Goal: Transaction & Acquisition: Purchase product/service

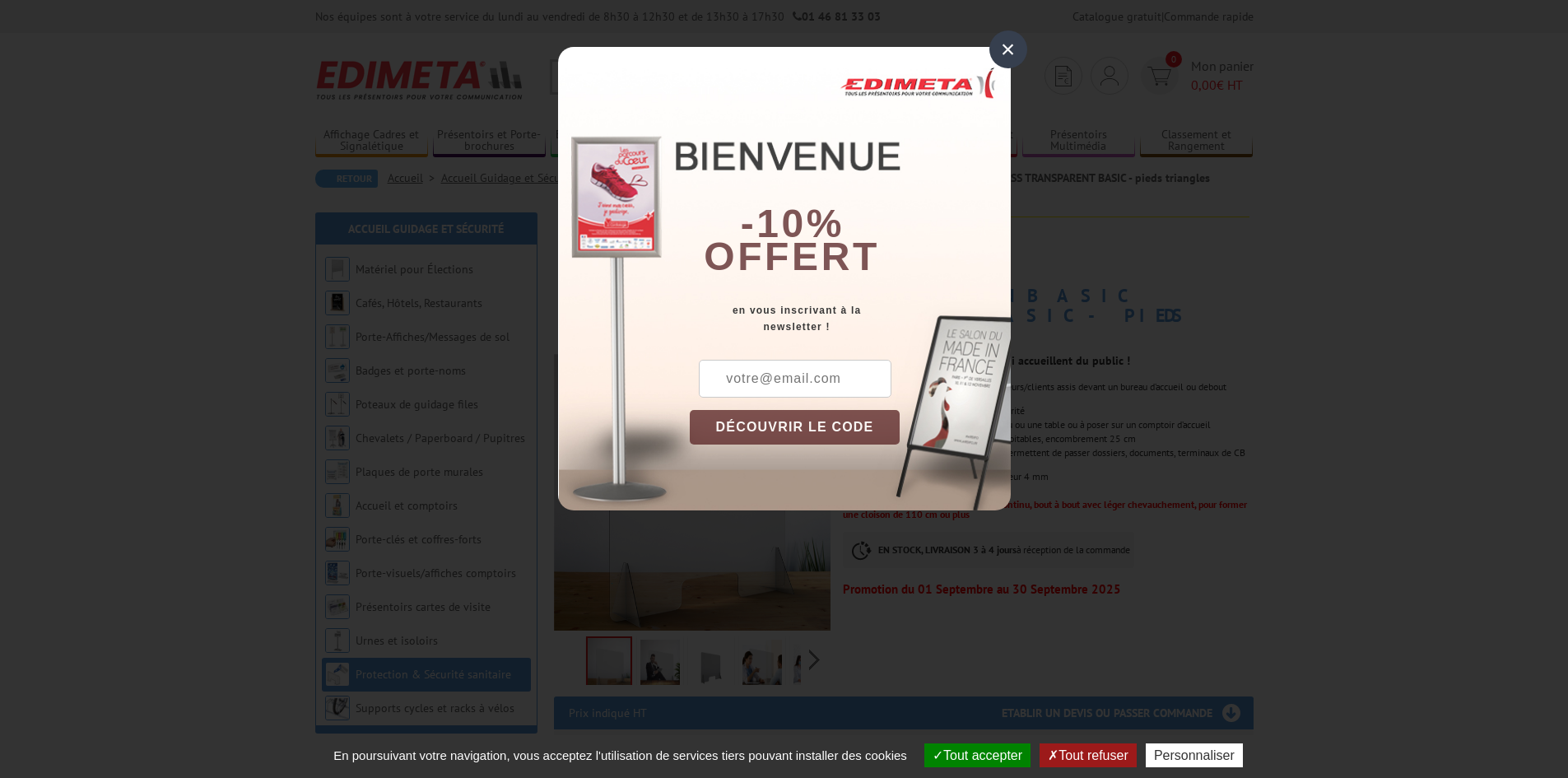
click at [1010, 46] on div "×" at bounding box center [1008, 49] width 37 height 37
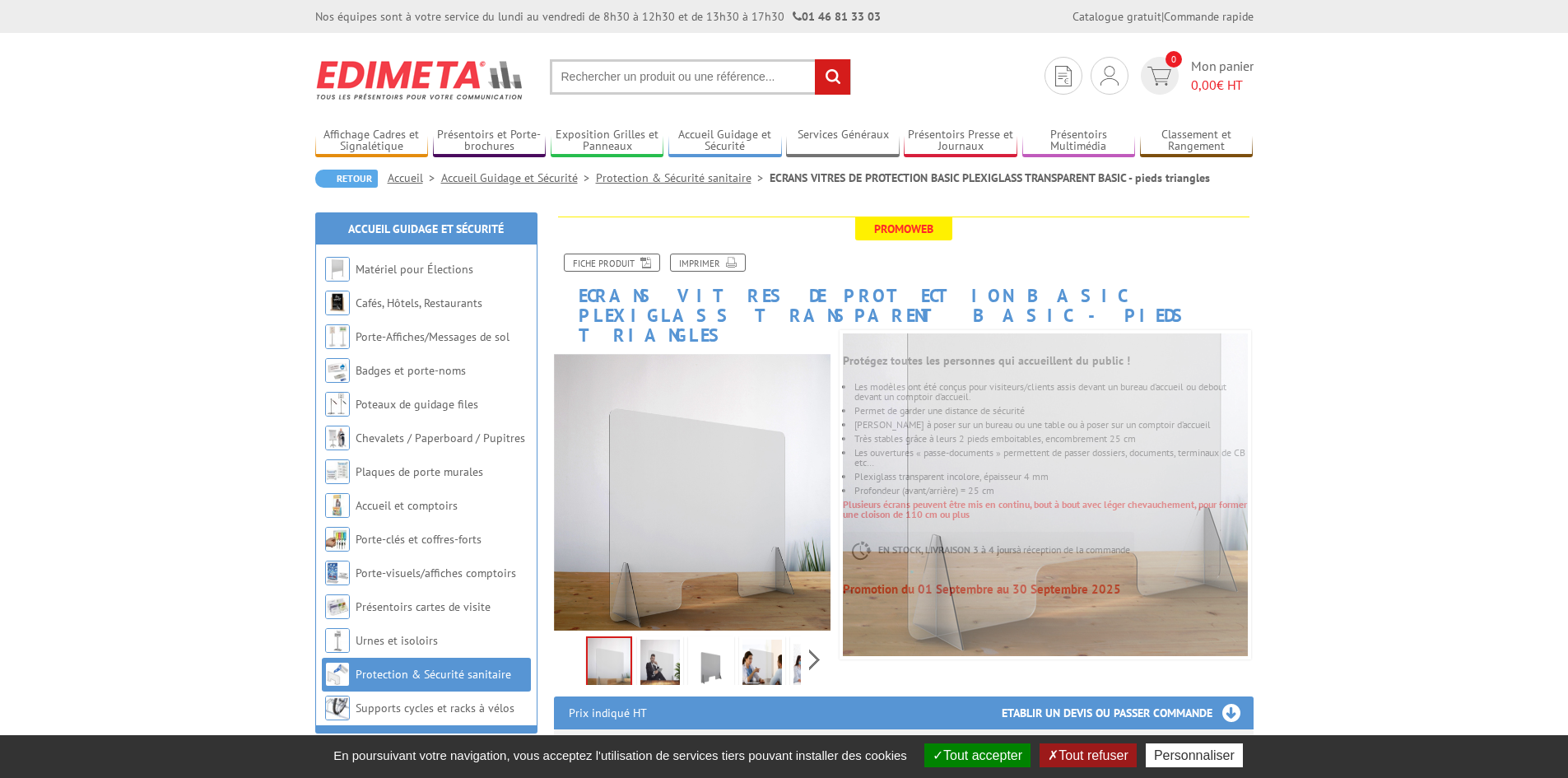
click at [663, 648] on img at bounding box center [660, 666] width 39 height 51
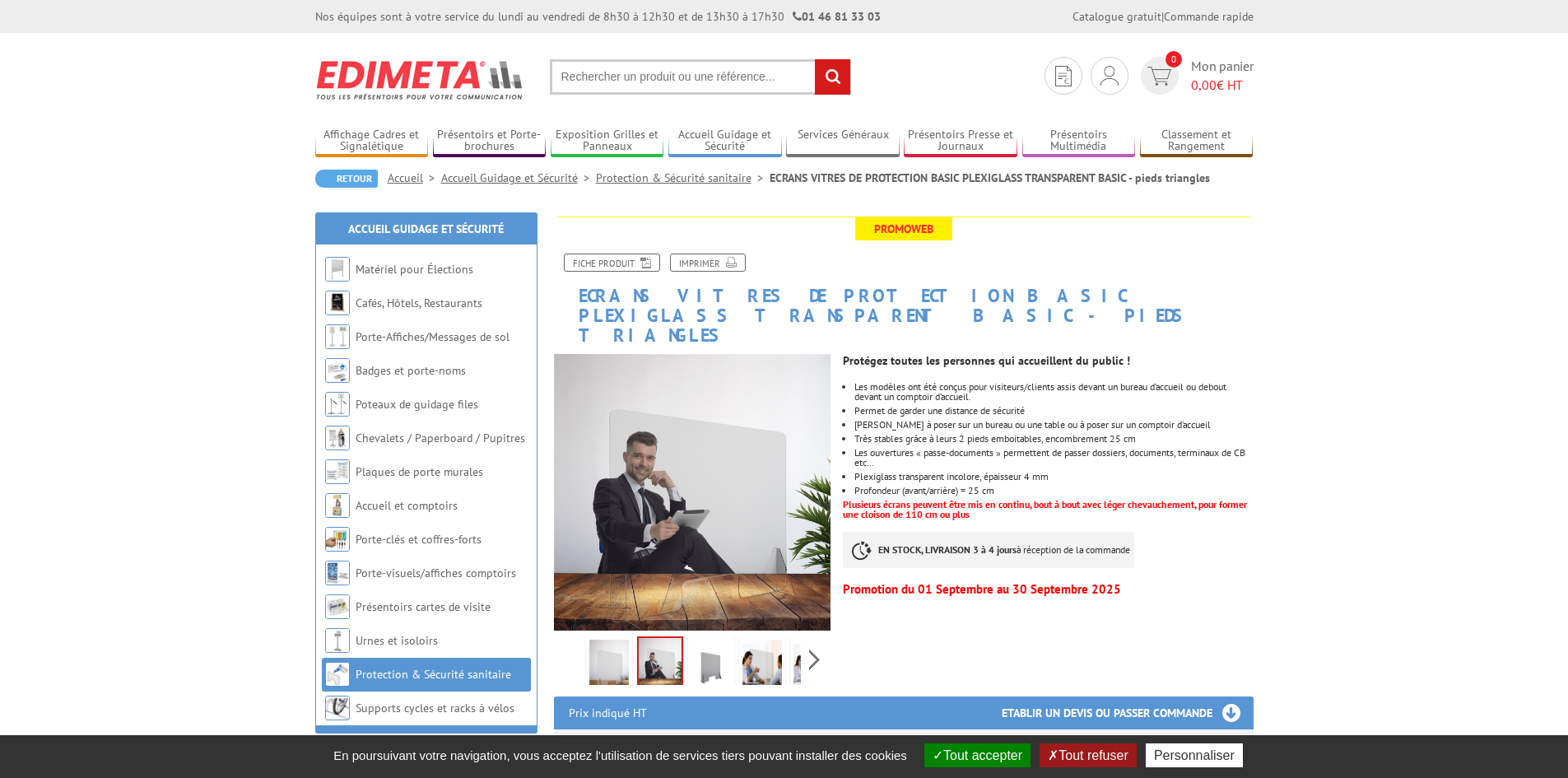
click at [727, 650] on img at bounding box center [711, 666] width 39 height 51
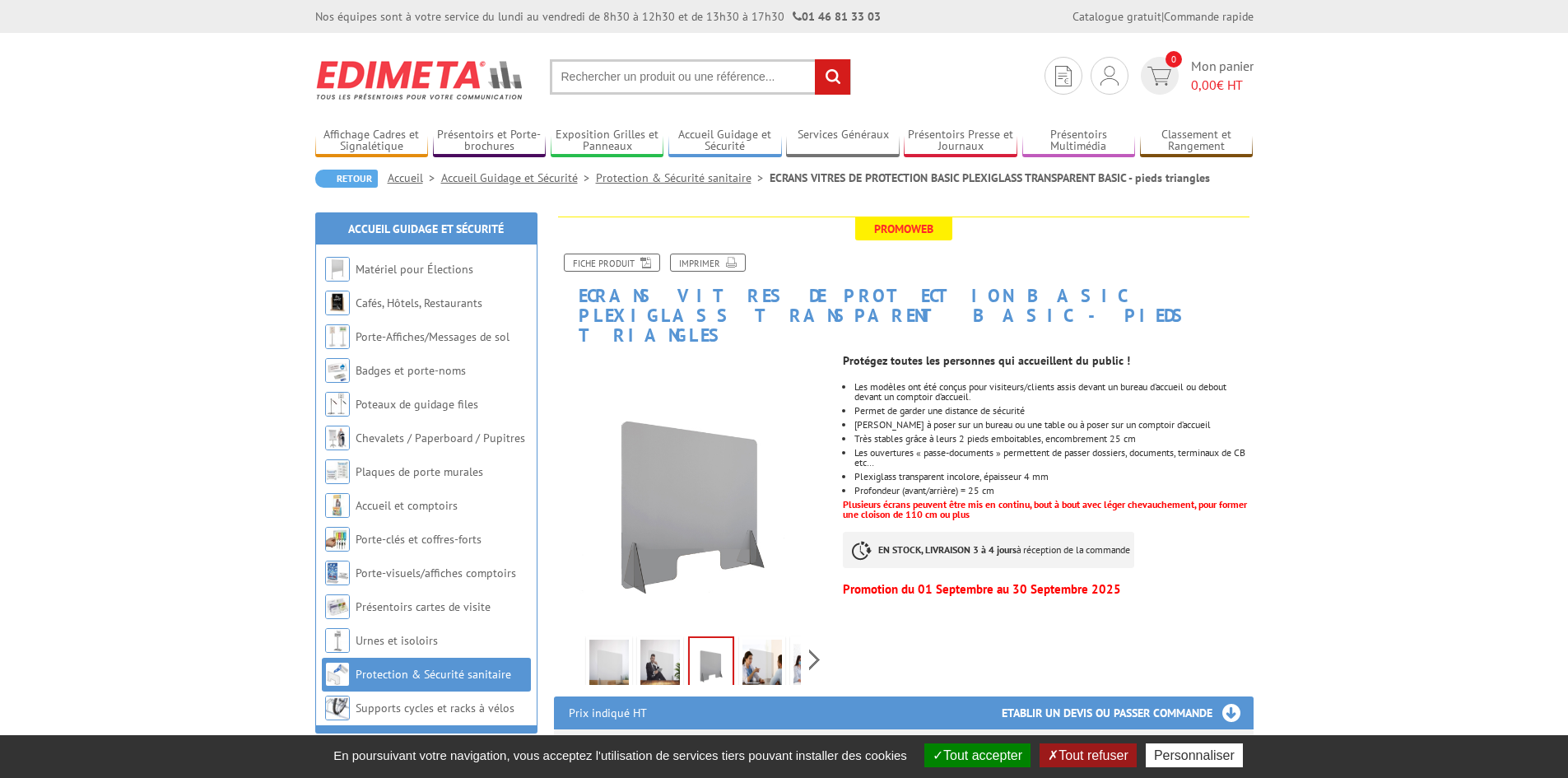
click at [782, 650] on link at bounding box center [762, 666] width 46 height 58
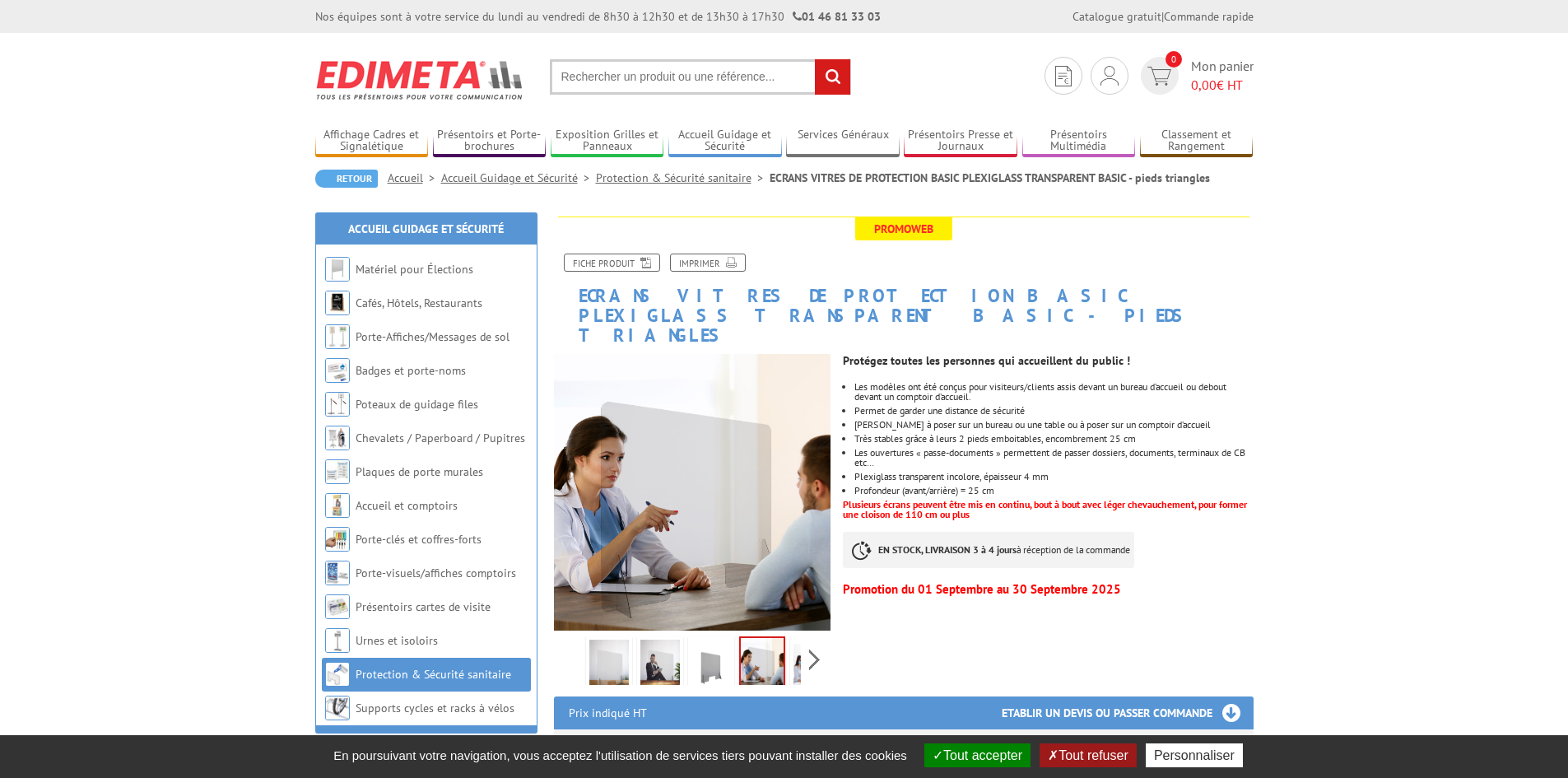
click at [818, 643] on div "Previous Next" at bounding box center [693, 660] width 278 height 58
drag, startPoint x: 718, startPoint y: 643, endPoint x: 772, endPoint y: 641, distance: 54.0
click at [719, 643] on img at bounding box center [725, 666] width 39 height 51
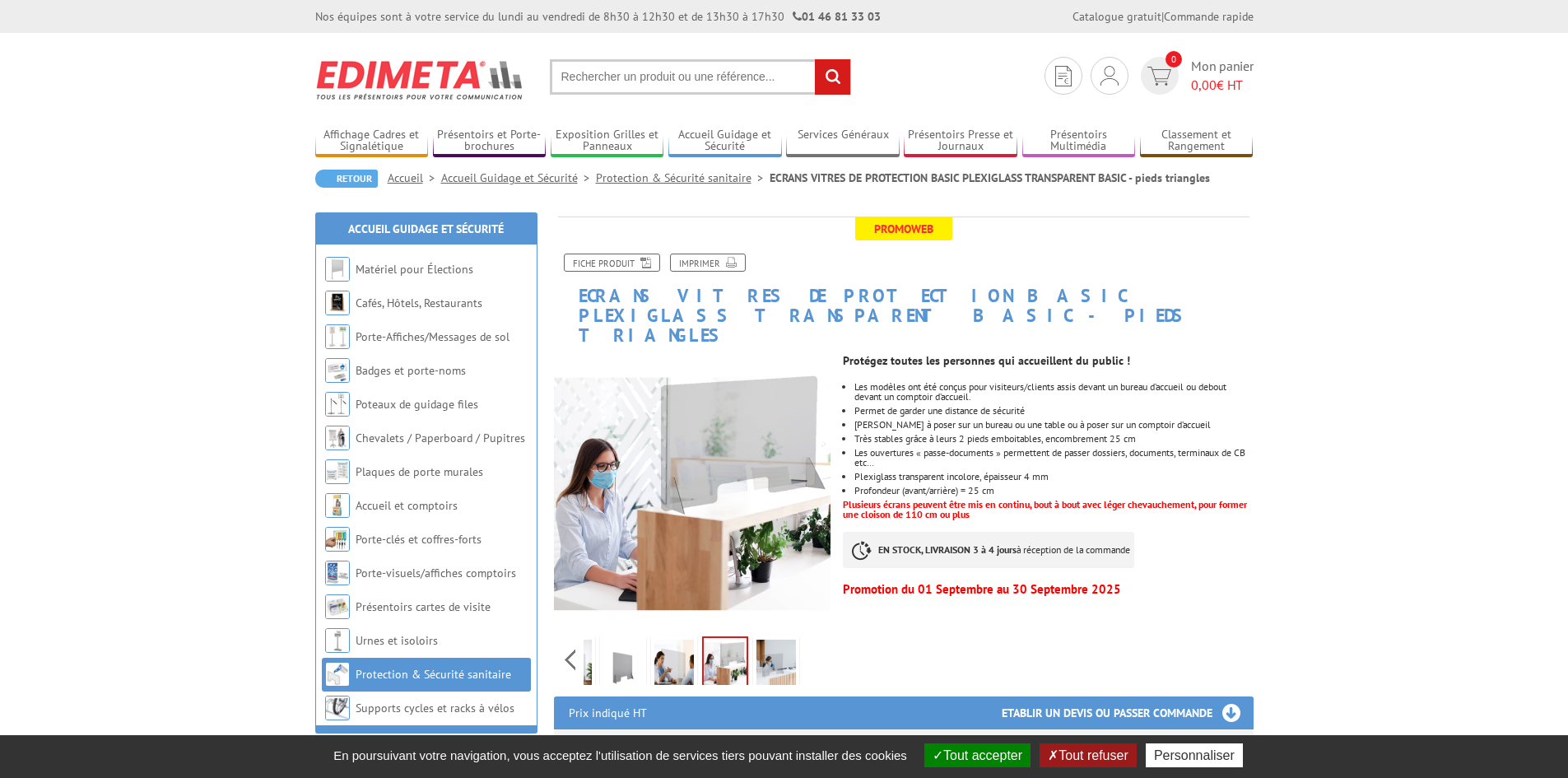
click at [778, 640] on img at bounding box center [776, 666] width 39 height 51
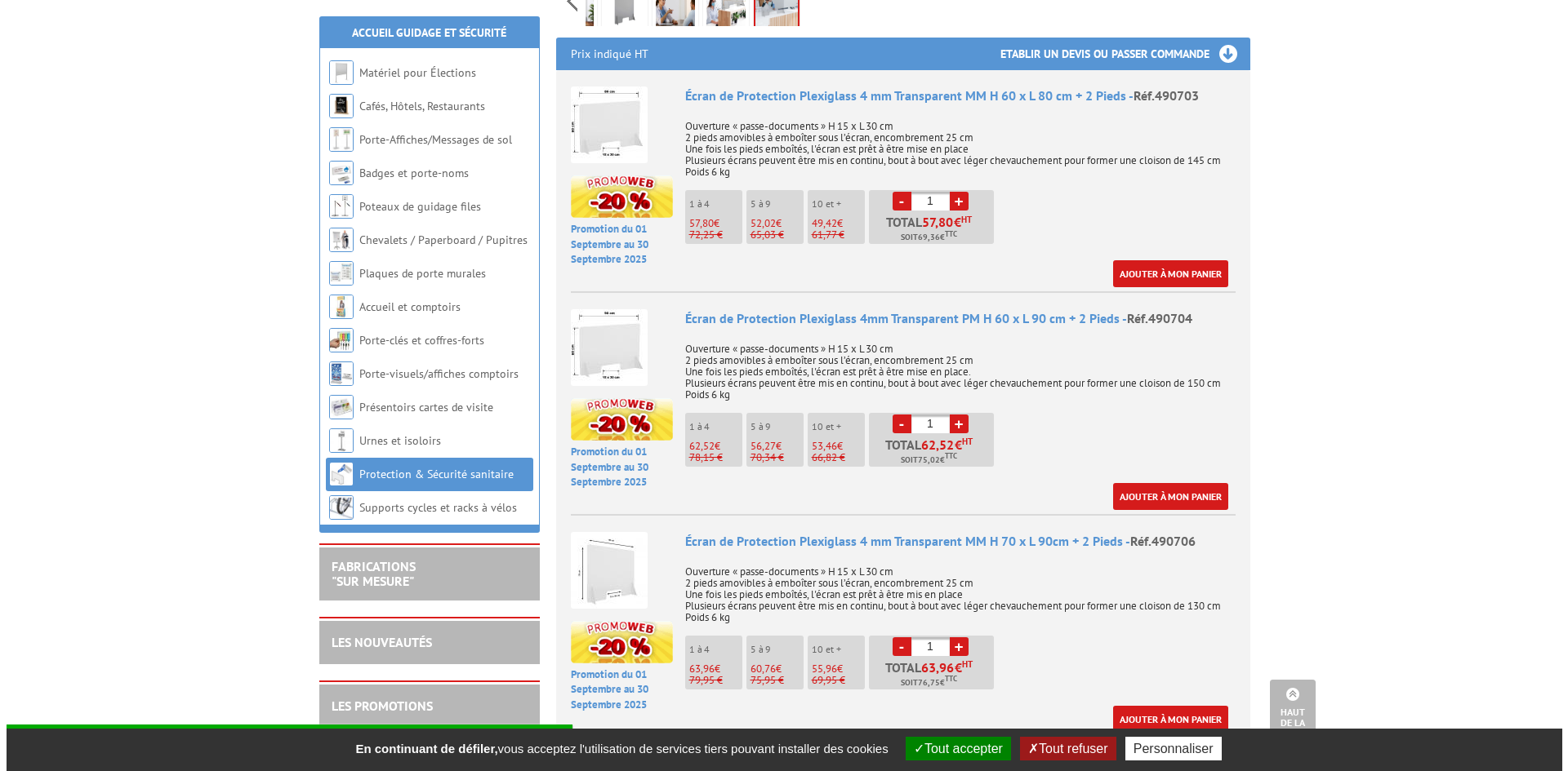
scroll to position [572, 0]
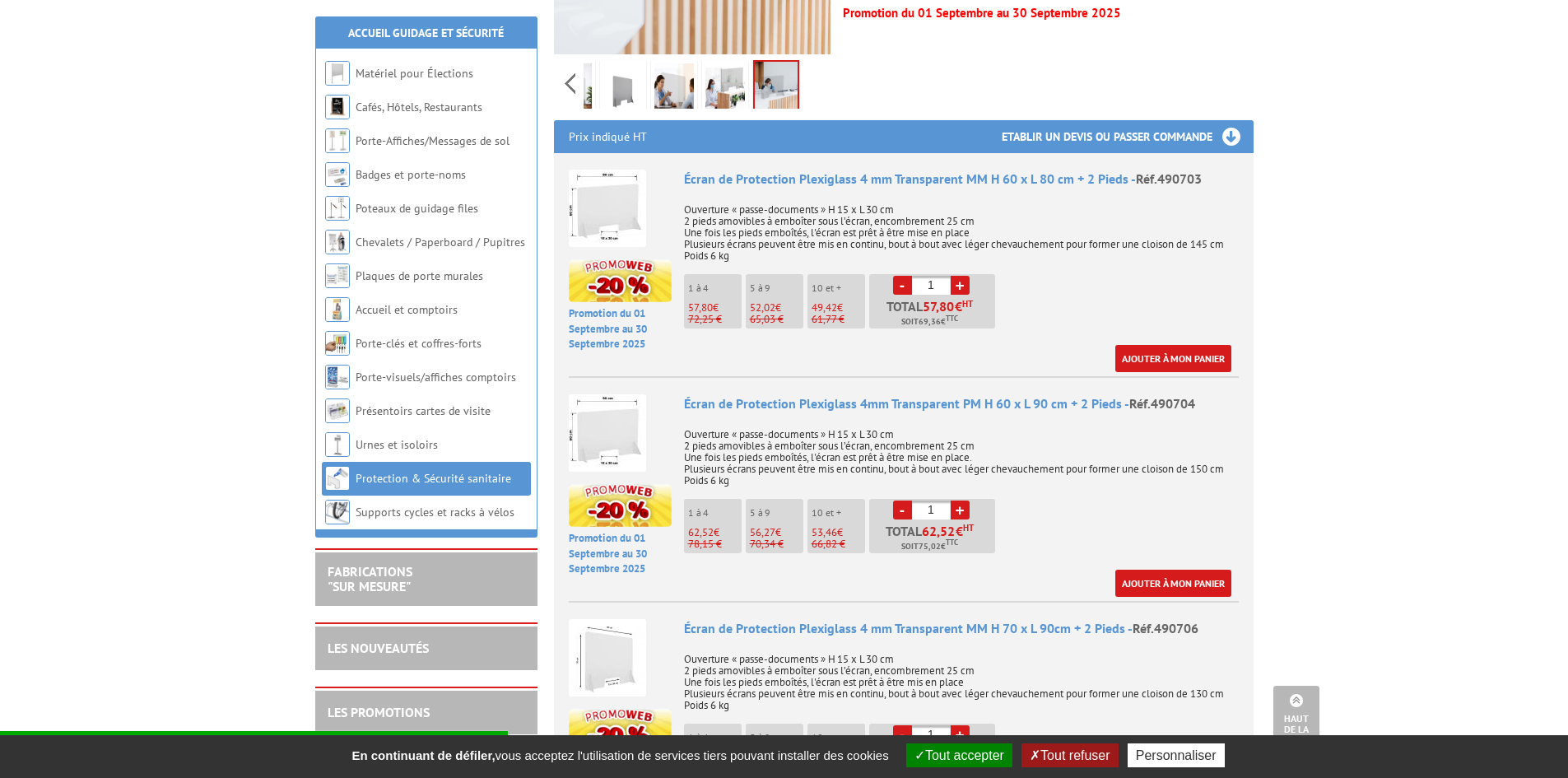
click at [961, 276] on link "+" at bounding box center [960, 285] width 19 height 19
type input "2"
click at [624, 175] on img at bounding box center [607, 208] width 78 height 78
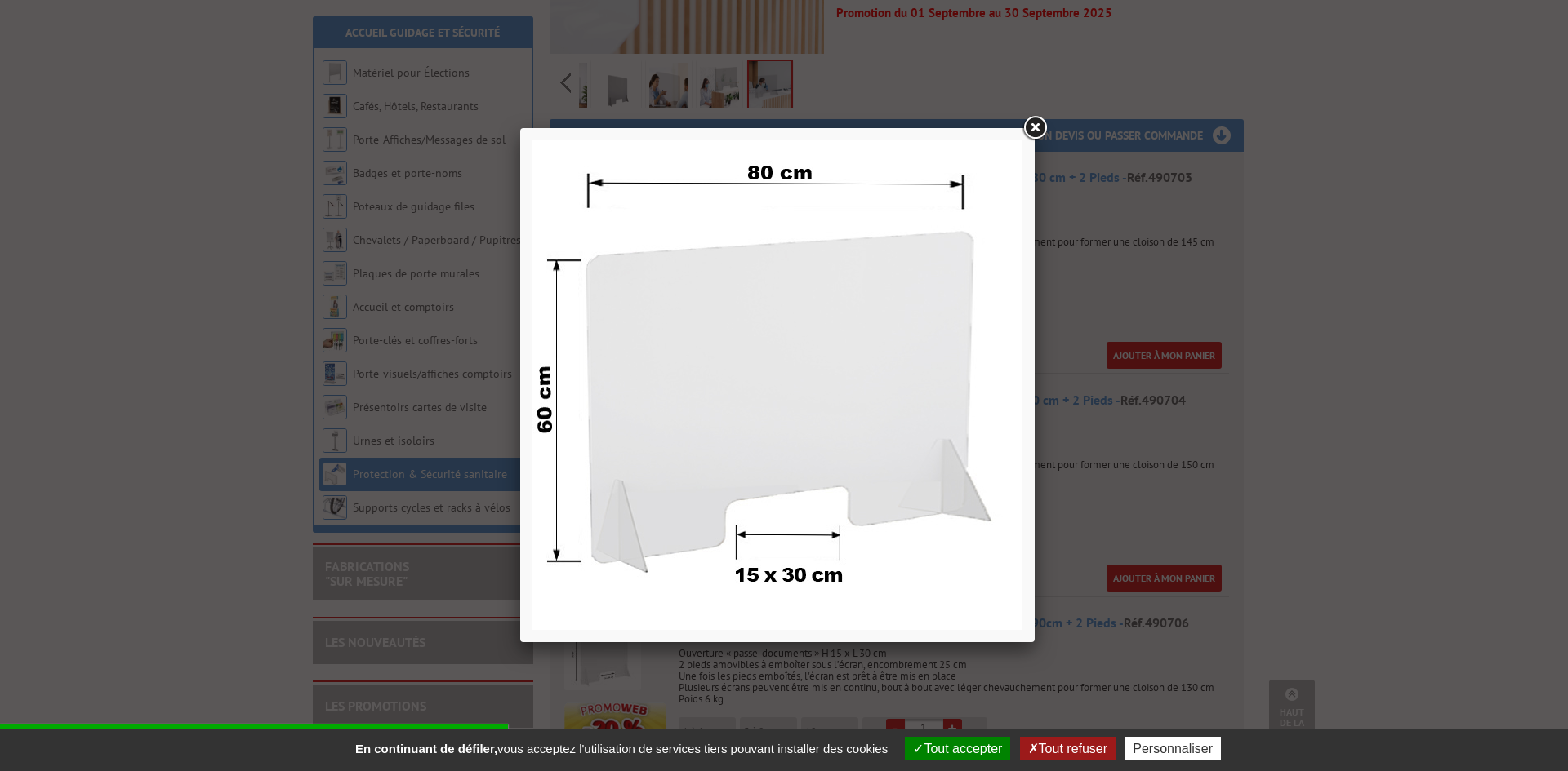
click at [1040, 130] on link at bounding box center [1034, 128] width 30 height 30
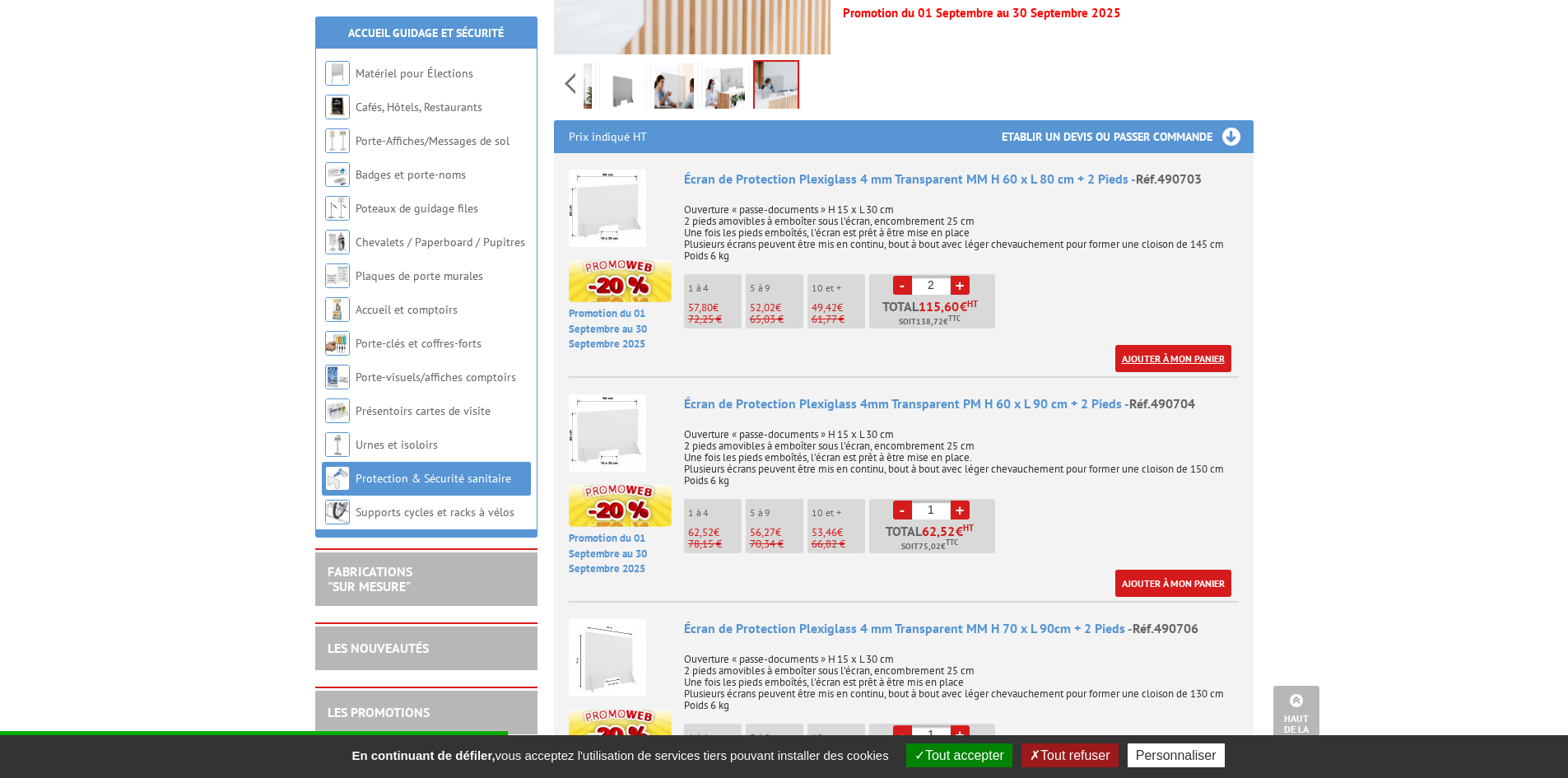
click at [1143, 345] on link "Ajouter à mon panier" at bounding box center [1174, 359] width 116 height 27
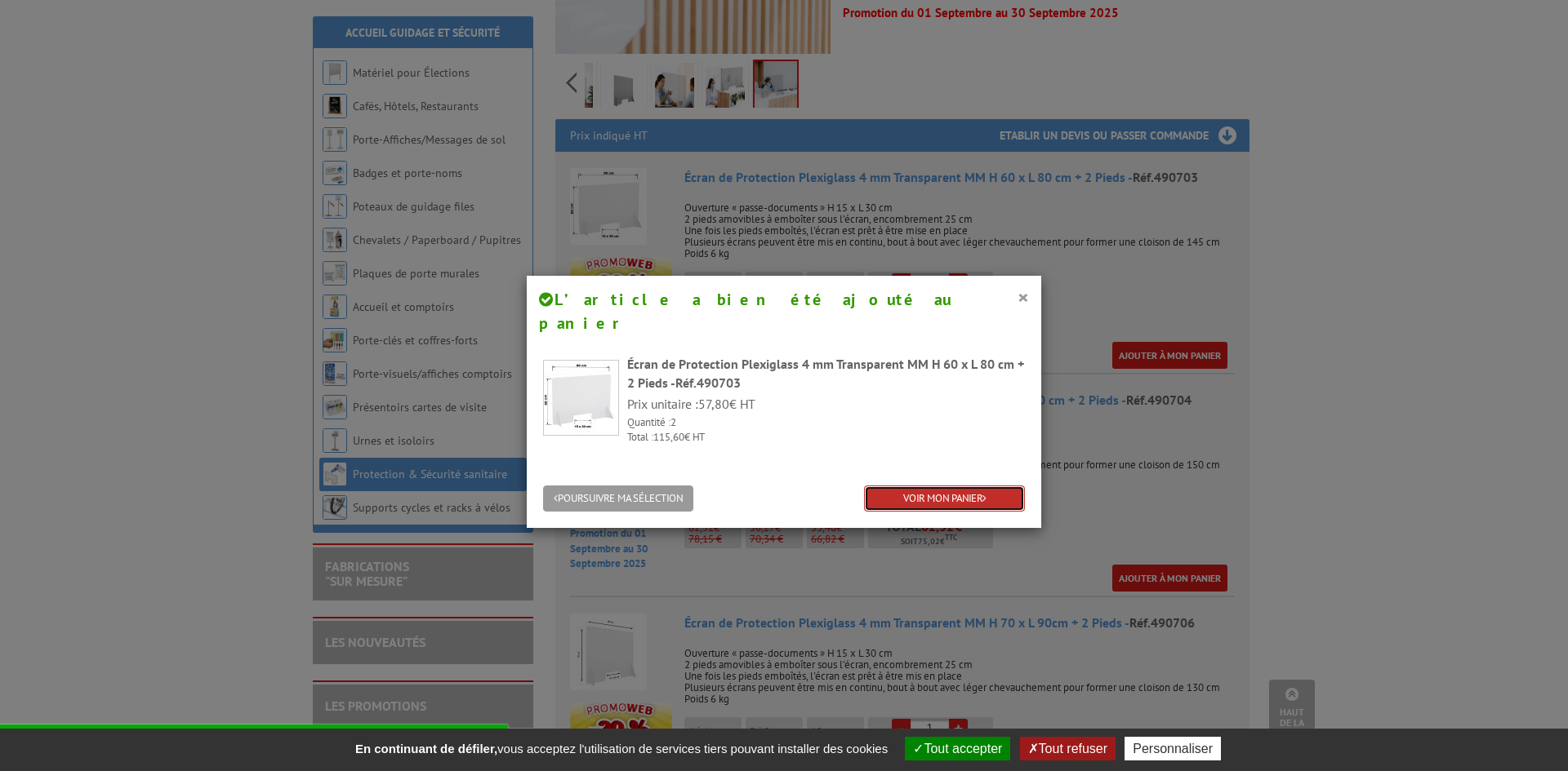
click at [923, 486] on link "VOIR MON PANIER" at bounding box center [945, 499] width 161 height 27
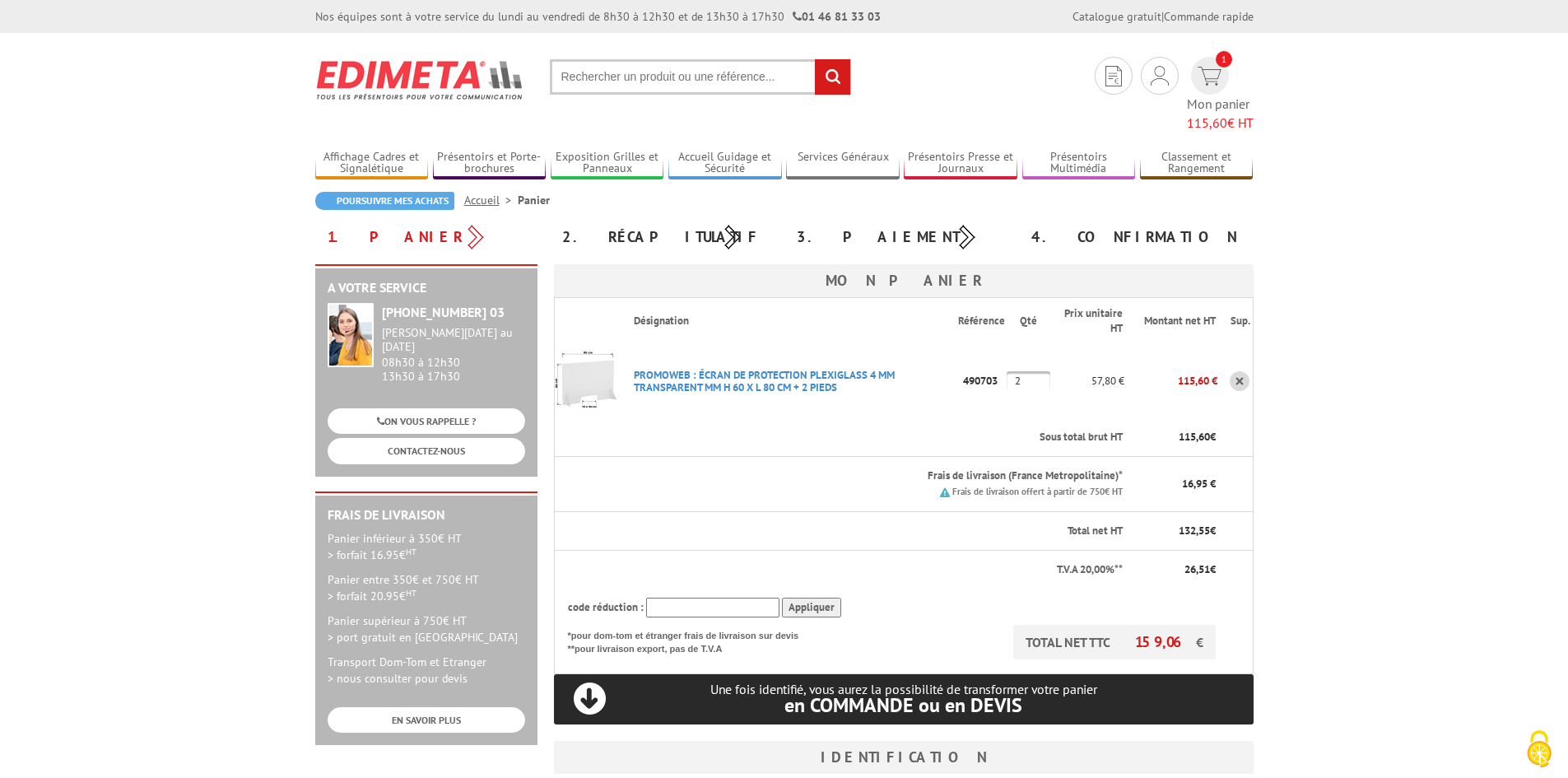
click at [577, 359] on img at bounding box center [588, 381] width 66 height 66
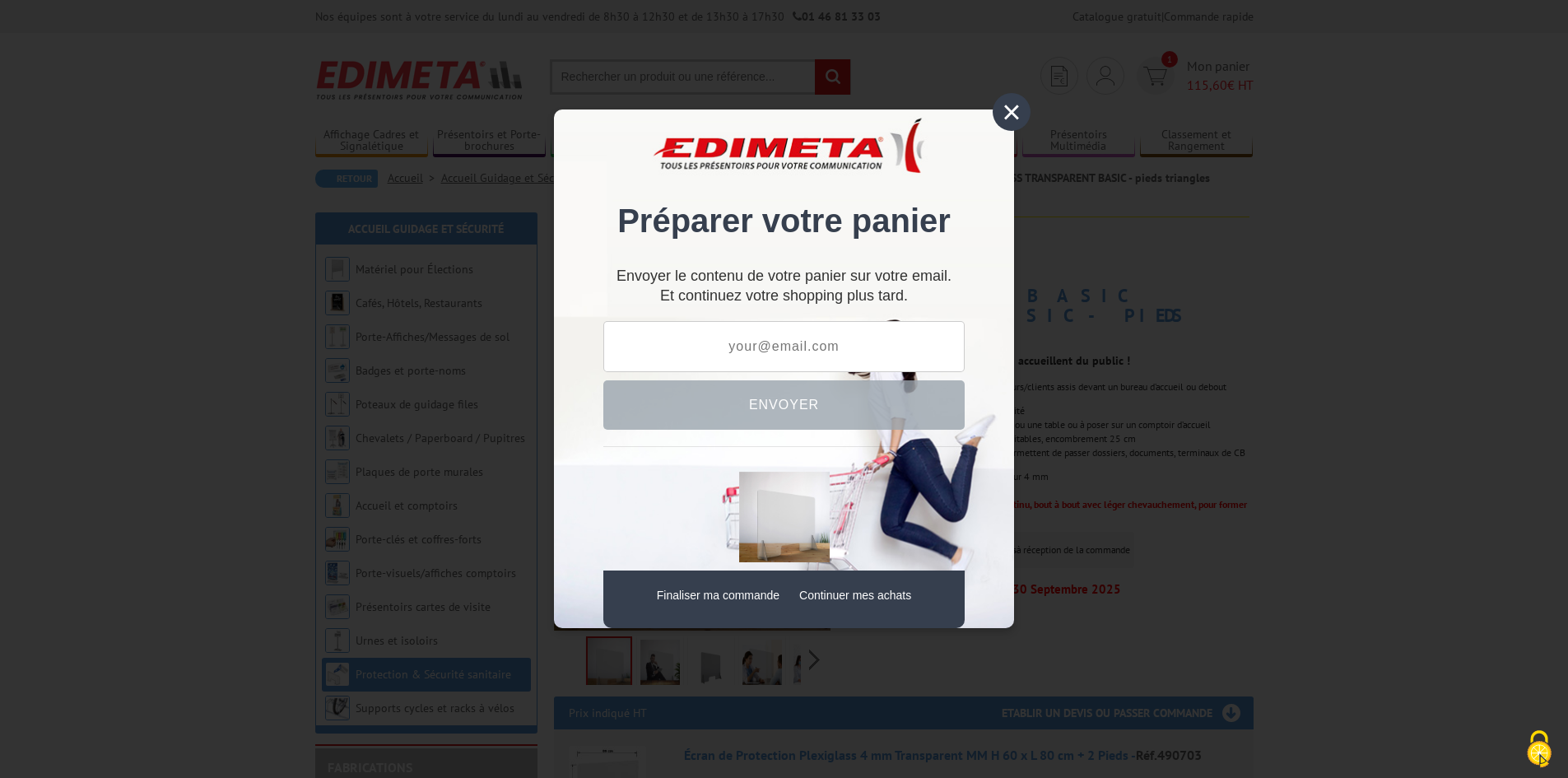
click at [1008, 101] on div "×" at bounding box center [1012, 112] width 37 height 37
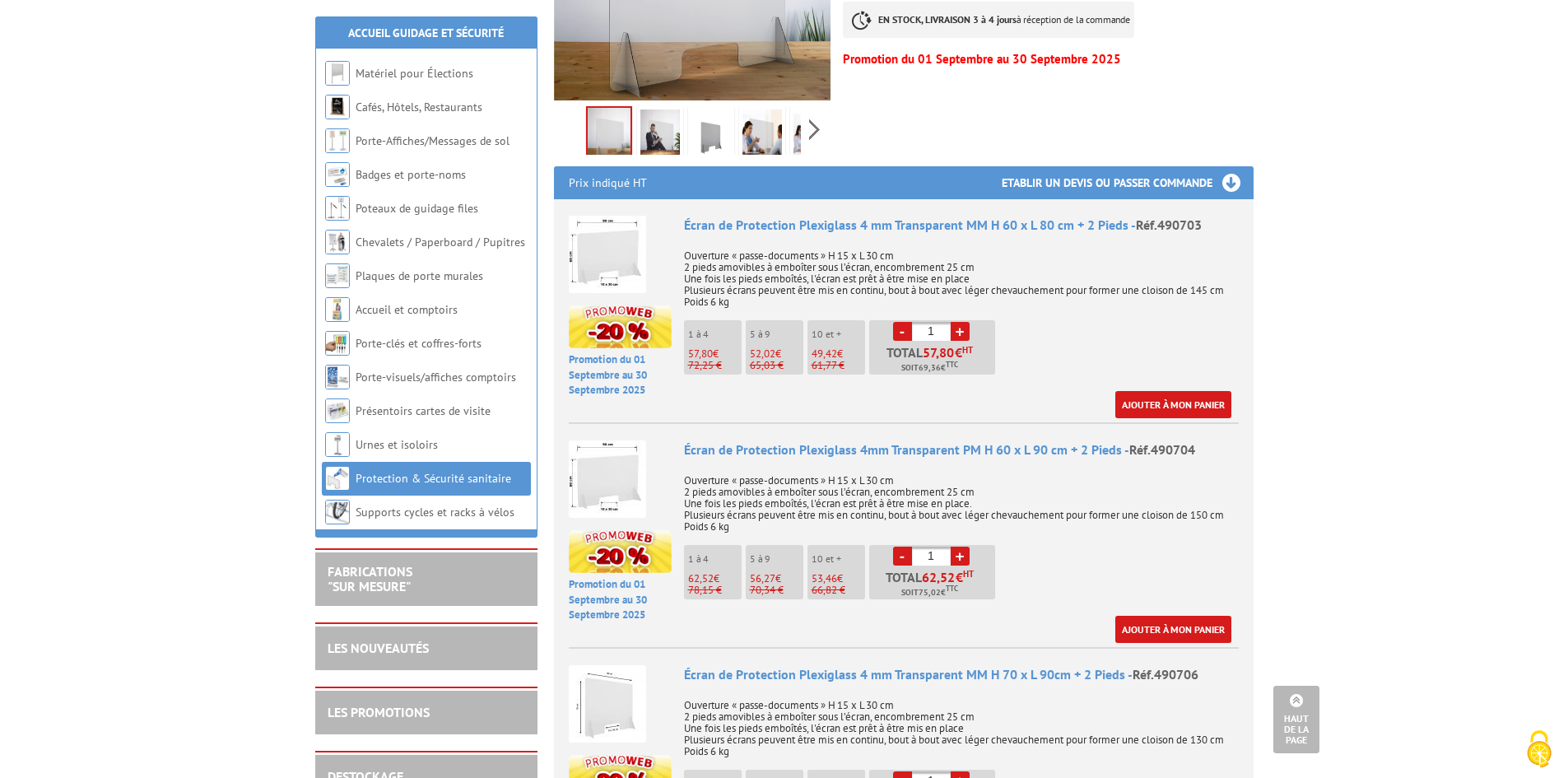
scroll to position [494, 0]
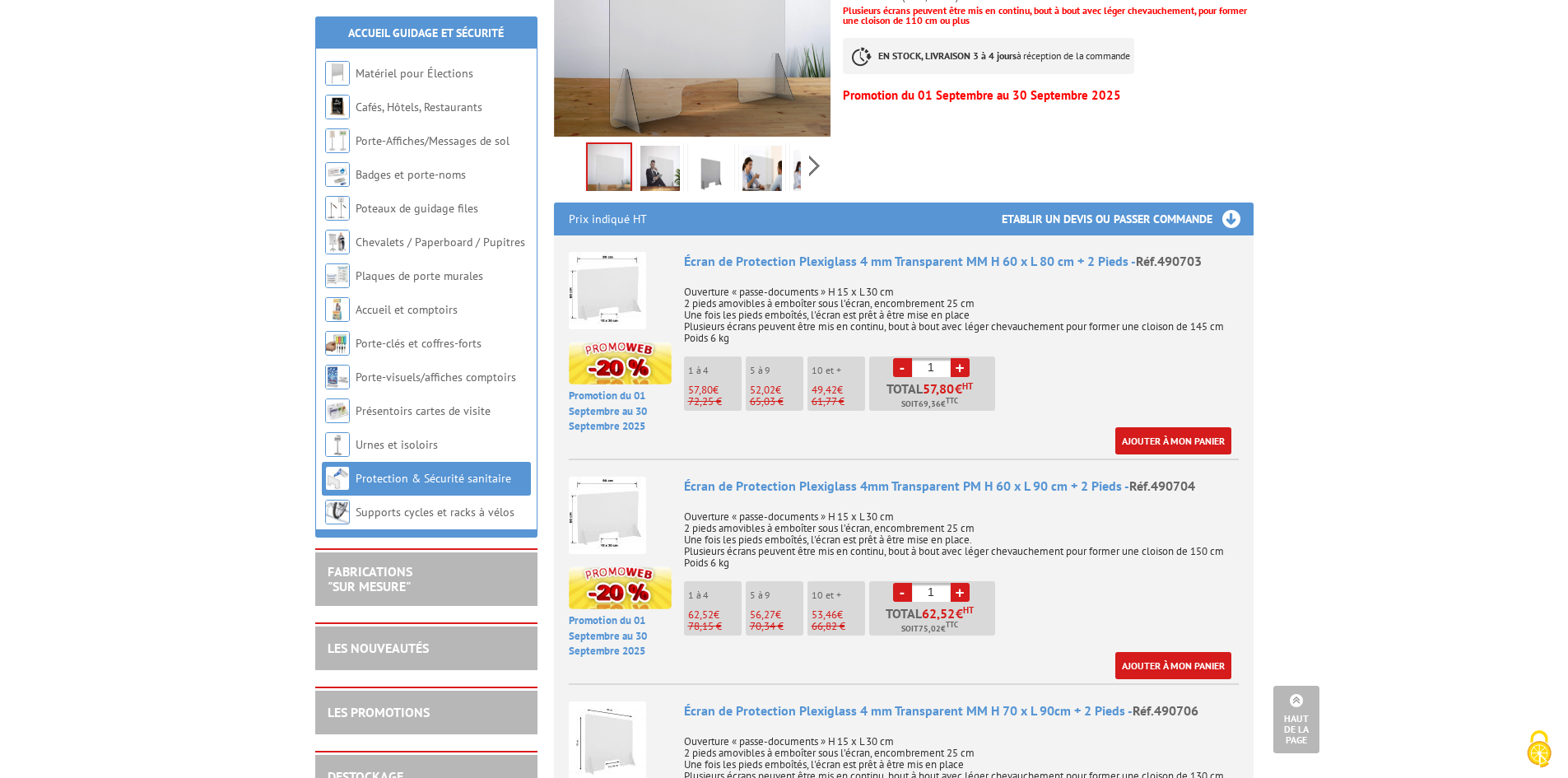
click at [962, 358] on link "+" at bounding box center [960, 367] width 19 height 19
type input "2"
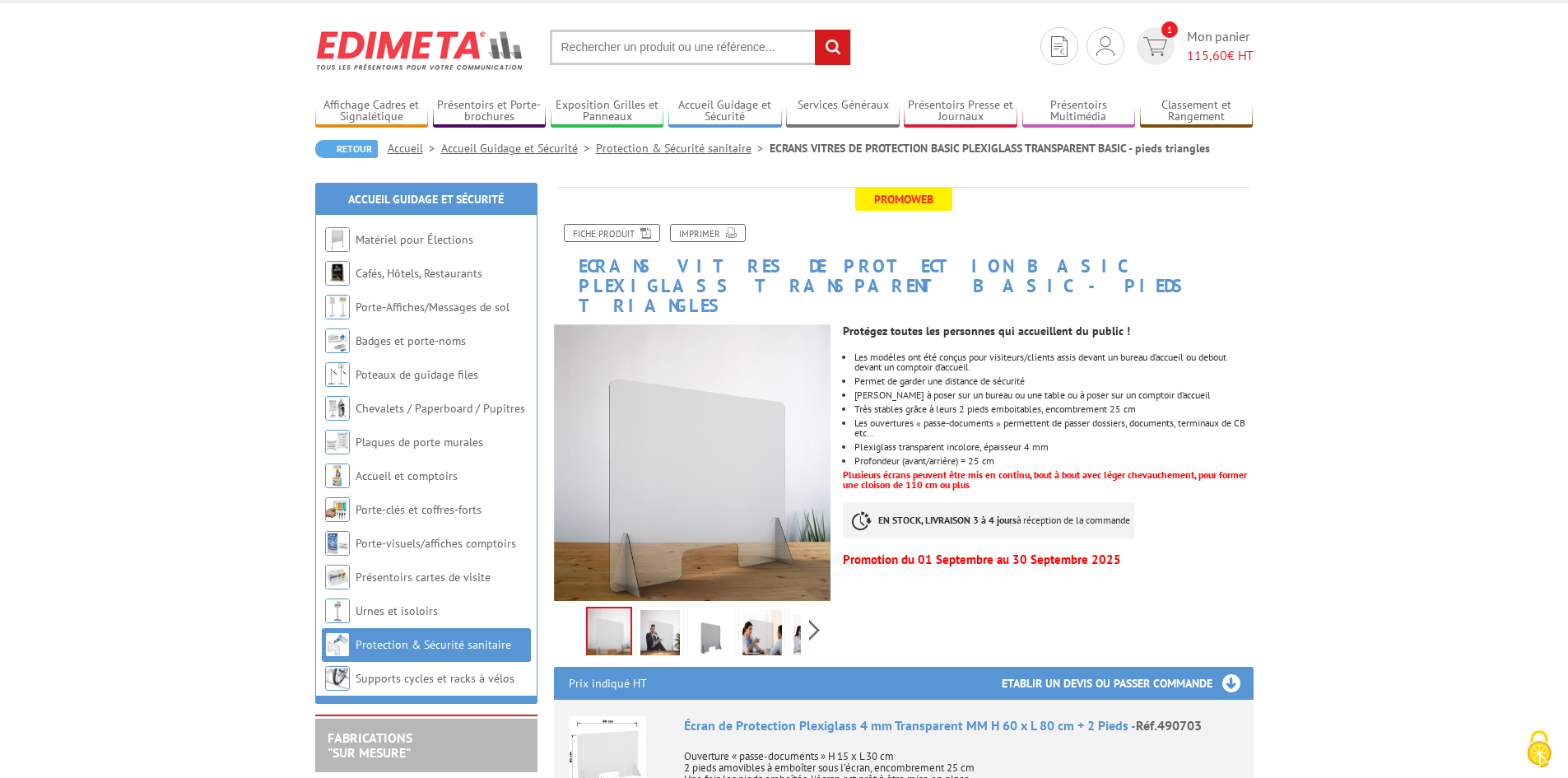
scroll to position [0, 0]
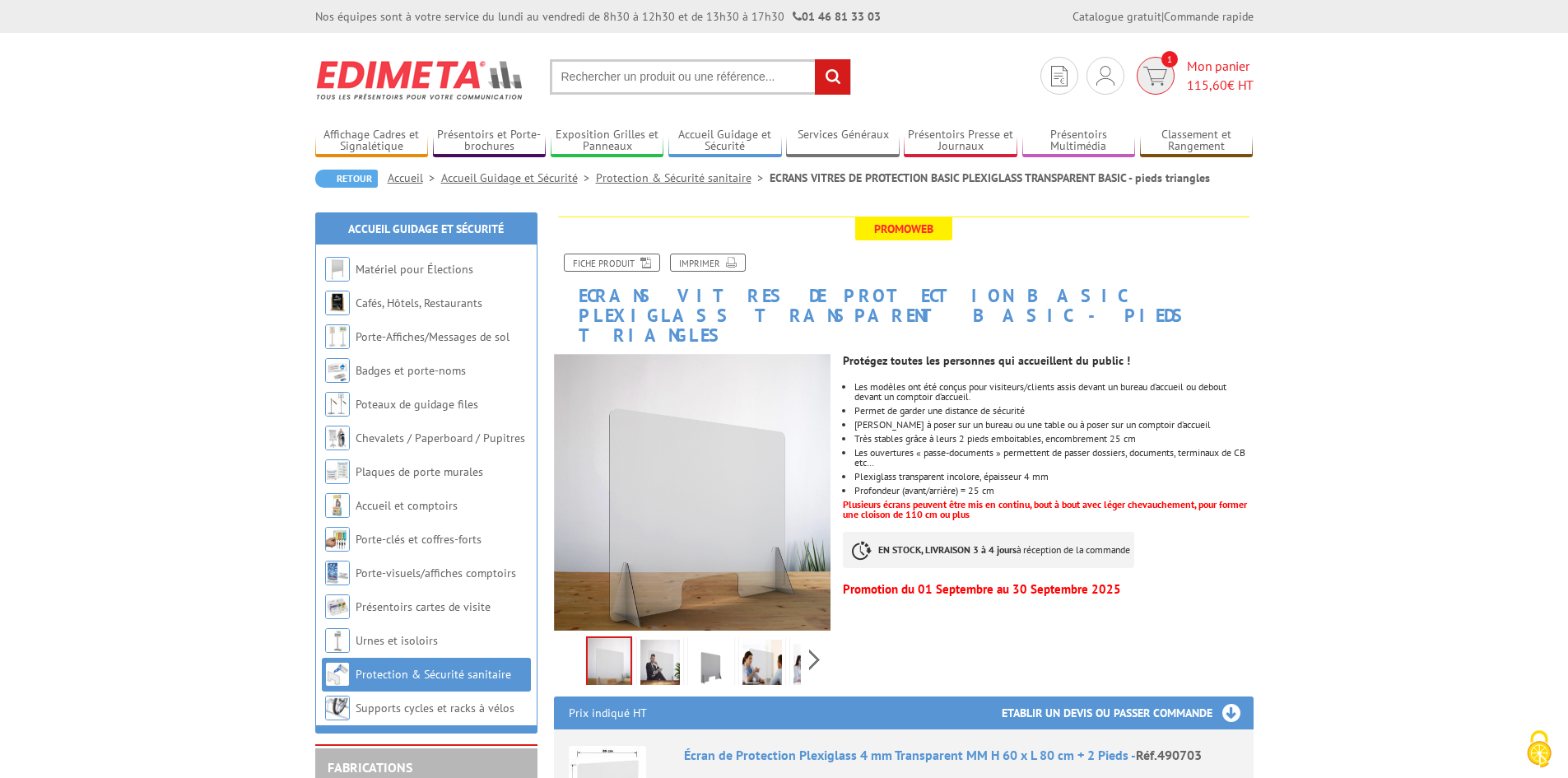
click at [1158, 74] on img at bounding box center [1156, 76] width 24 height 19
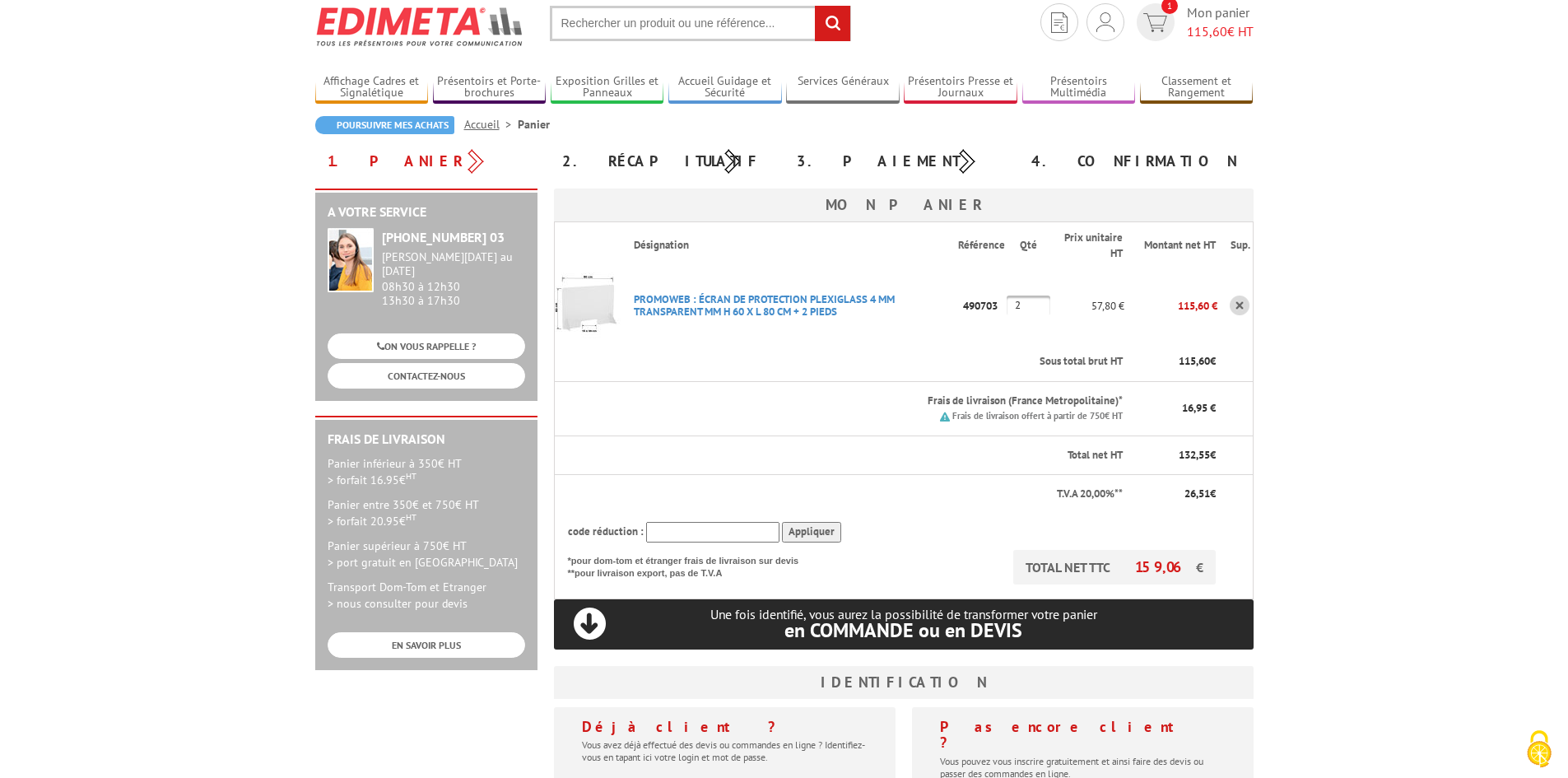
scroll to position [83, 0]
